Goal: Transaction & Acquisition: Purchase product/service

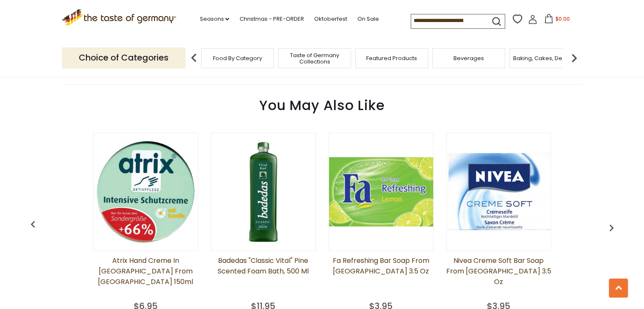
scroll to position [339, 0]
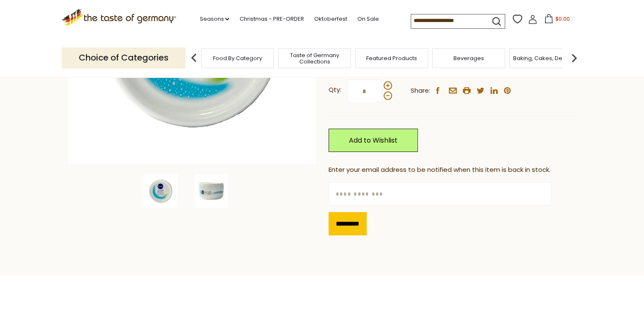
scroll to position [212, 0]
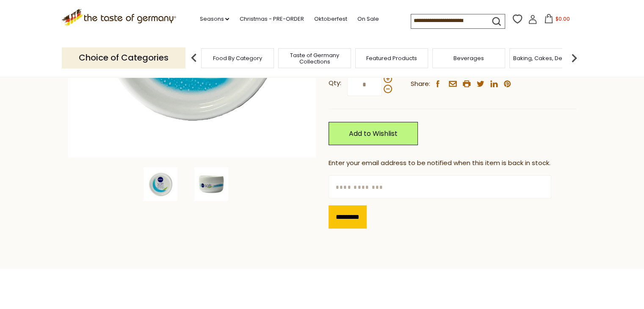
click at [202, 188] on img at bounding box center [211, 184] width 34 height 34
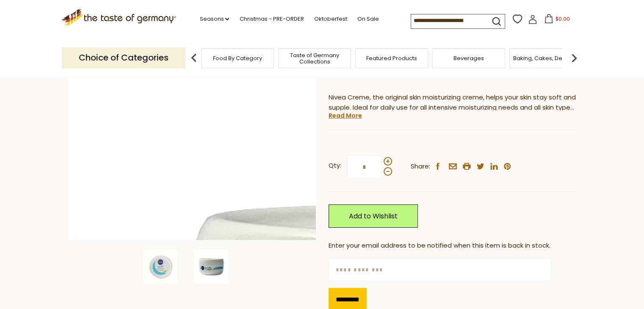
scroll to position [127, 0]
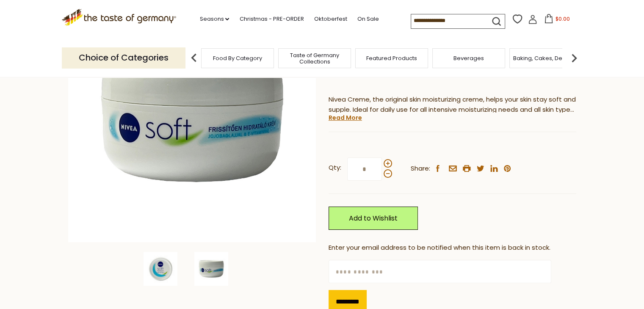
click at [165, 275] on img at bounding box center [161, 269] width 34 height 34
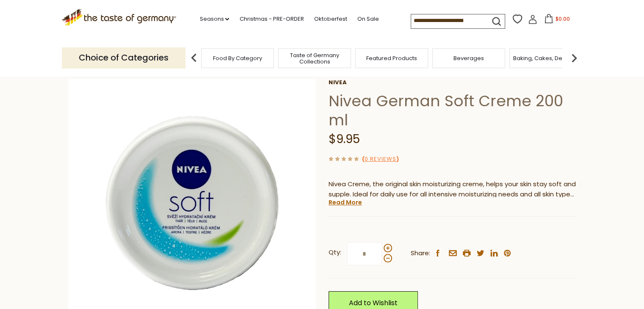
scroll to position [169, 0]
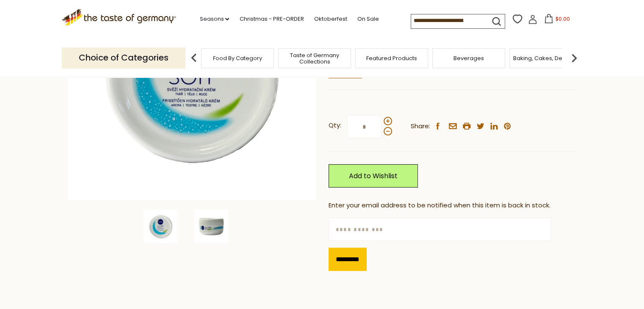
click at [209, 224] on img at bounding box center [211, 227] width 34 height 34
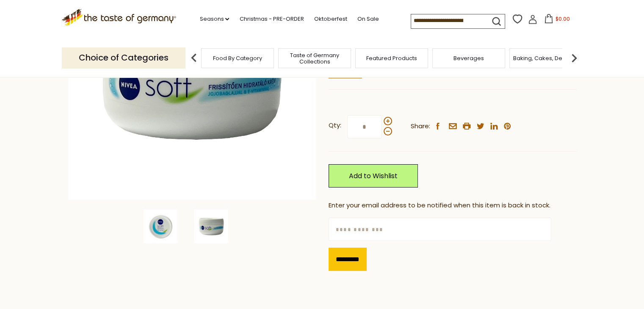
click at [156, 226] on img at bounding box center [161, 227] width 34 height 34
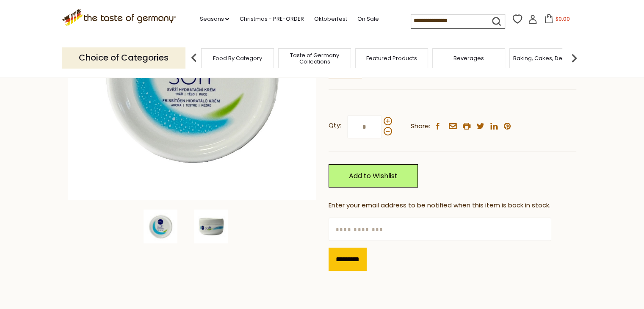
click at [207, 233] on img at bounding box center [211, 227] width 34 height 34
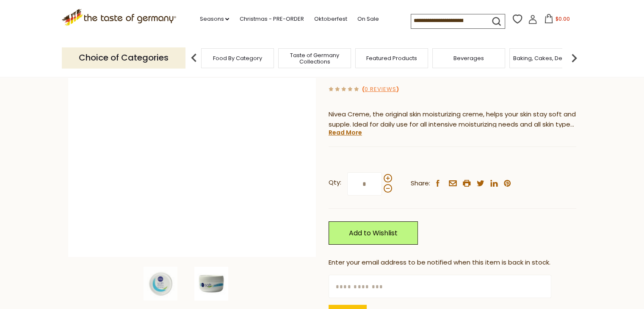
scroll to position [127, 0]
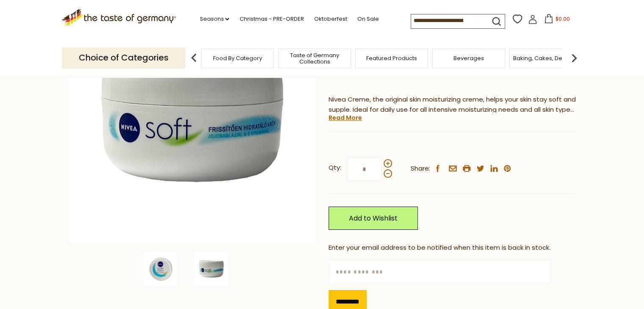
click at [153, 267] on img at bounding box center [161, 269] width 34 height 34
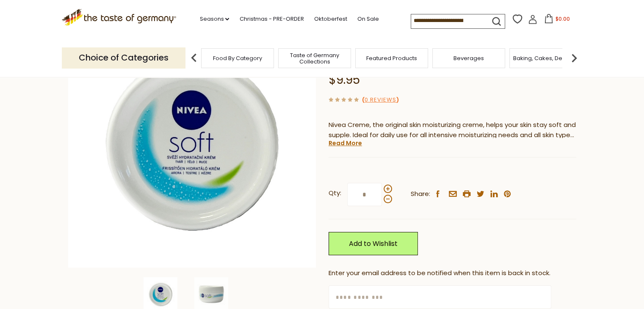
scroll to position [186, 0]
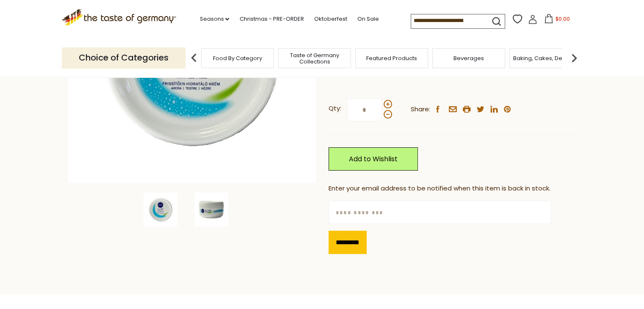
click at [197, 208] on img at bounding box center [211, 210] width 34 height 34
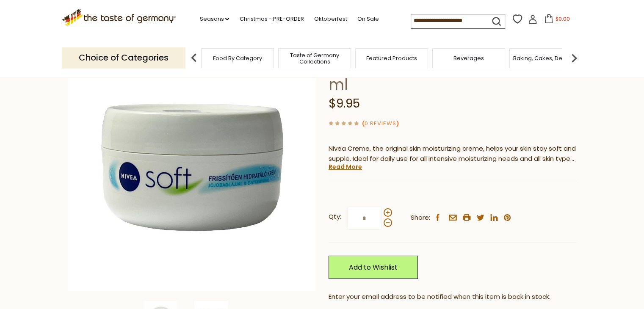
scroll to position [59, 0]
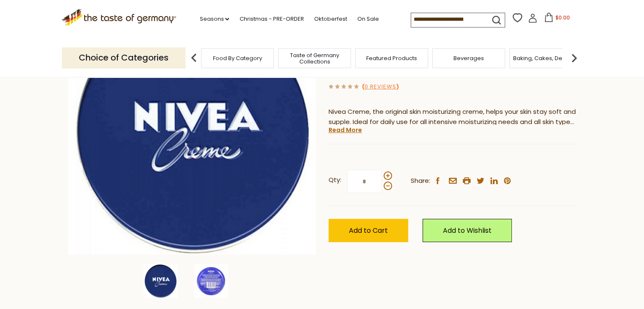
scroll to position [127, 0]
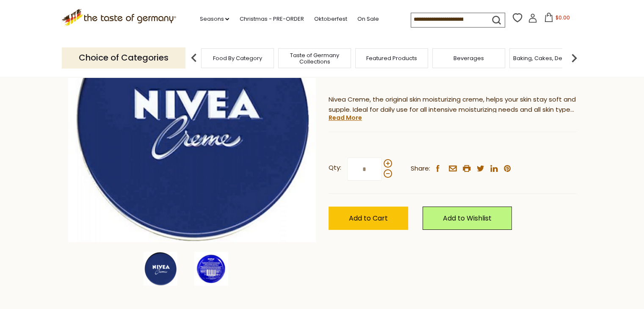
click at [214, 269] on img at bounding box center [211, 269] width 34 height 34
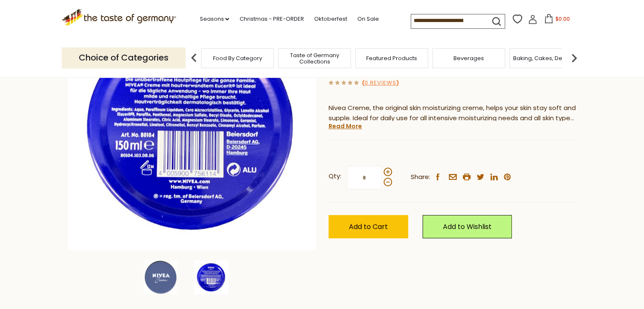
scroll to position [169, 0]
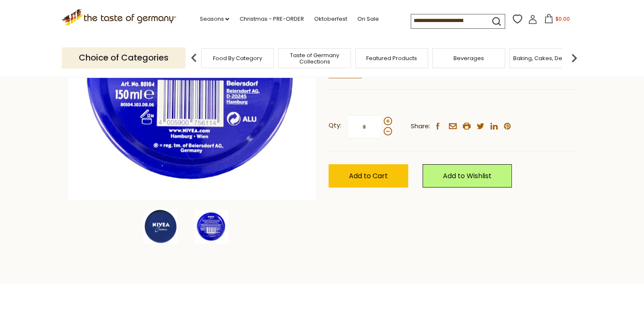
click at [163, 231] on img at bounding box center [161, 227] width 34 height 34
